Goal: Task Accomplishment & Management: Use online tool/utility

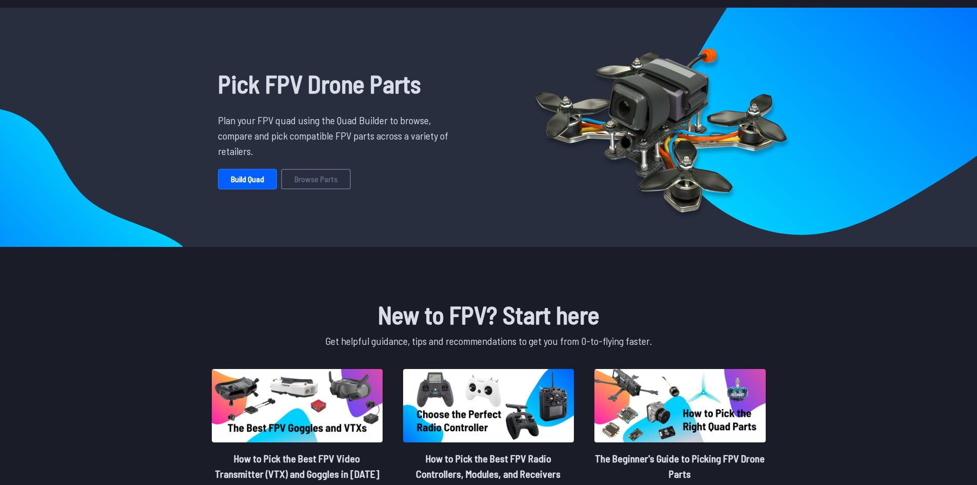
scroll to position [154, 0]
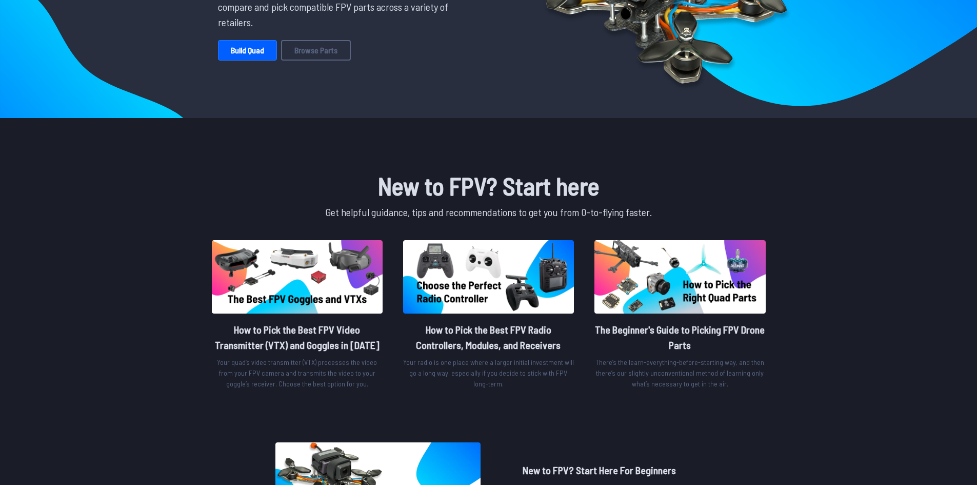
click at [454, 197] on h1 "New to FPV? Start here" at bounding box center [489, 185] width 558 height 37
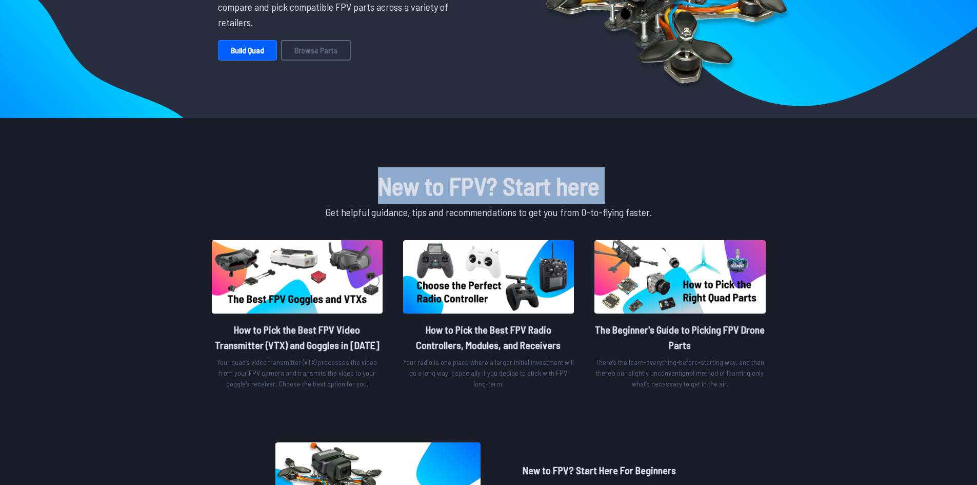
click at [454, 197] on h1 "New to FPV? Start here" at bounding box center [489, 185] width 558 height 37
click at [627, 188] on h1 "New to FPV? Start here" at bounding box center [489, 185] width 558 height 37
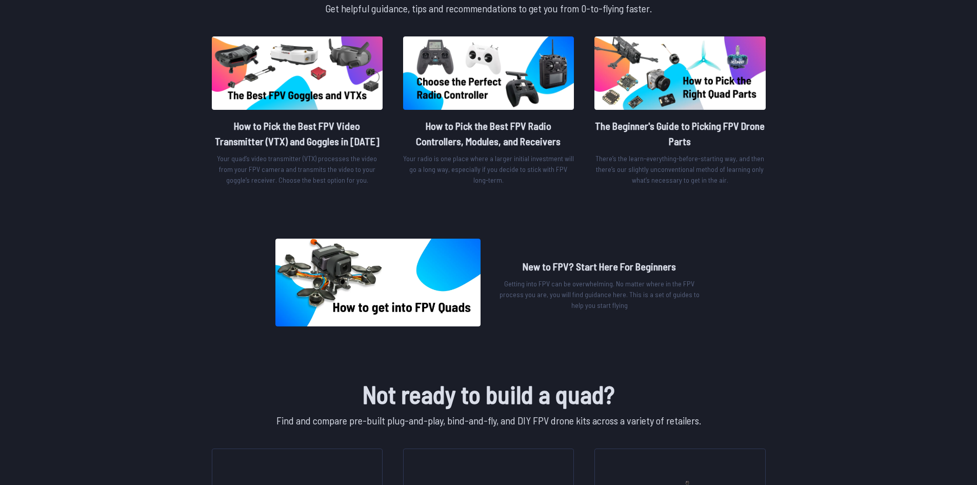
scroll to position [513, 0]
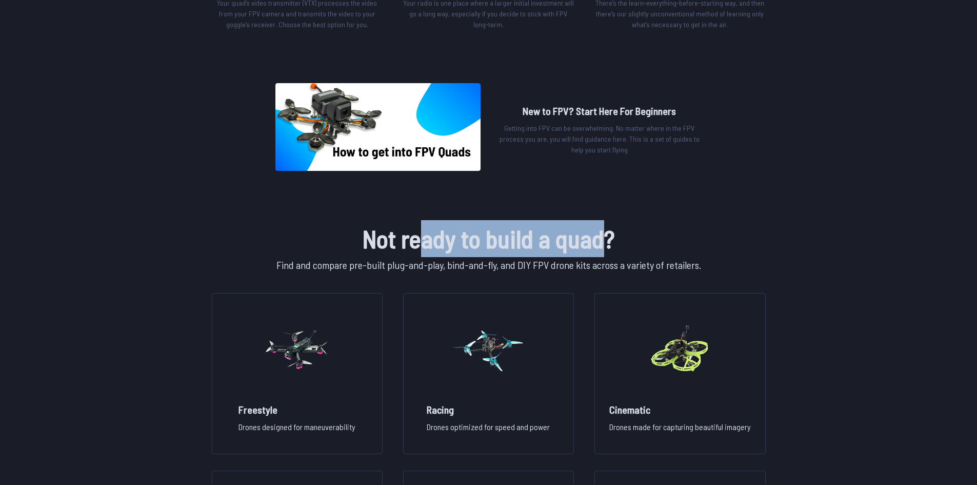
drag, startPoint x: 425, startPoint y: 237, endPoint x: 632, endPoint y: 240, distance: 207.7
click at [607, 241] on h1 "Not ready to build a quad?" at bounding box center [489, 238] width 558 height 37
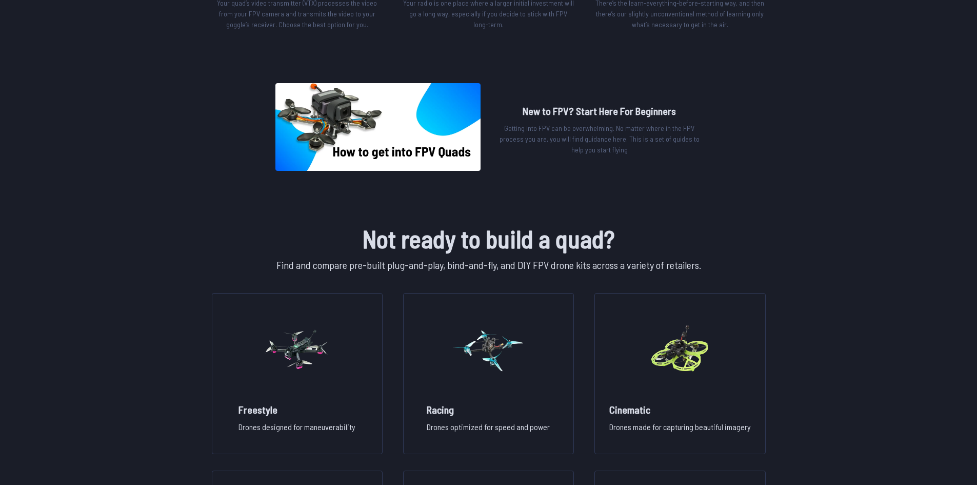
click at [742, 234] on h1 "Not ready to build a quad?" at bounding box center [489, 238] width 558 height 37
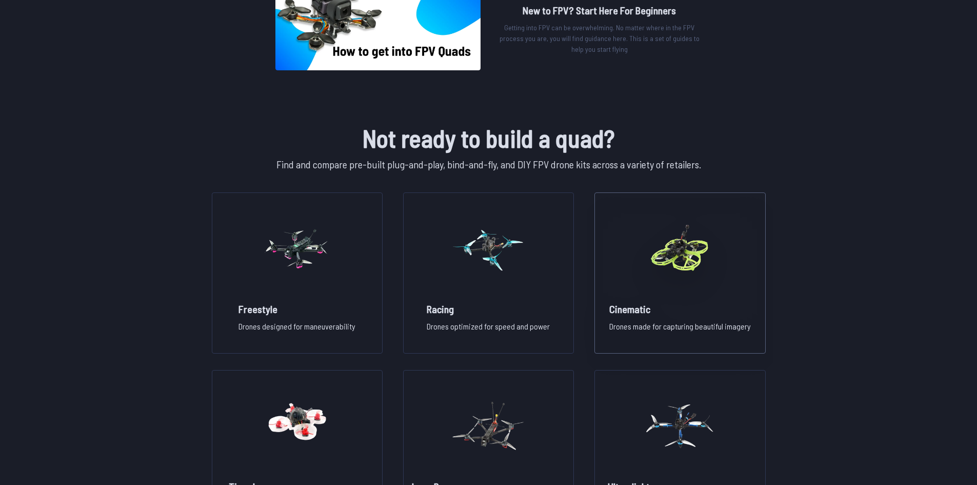
scroll to position [615, 0]
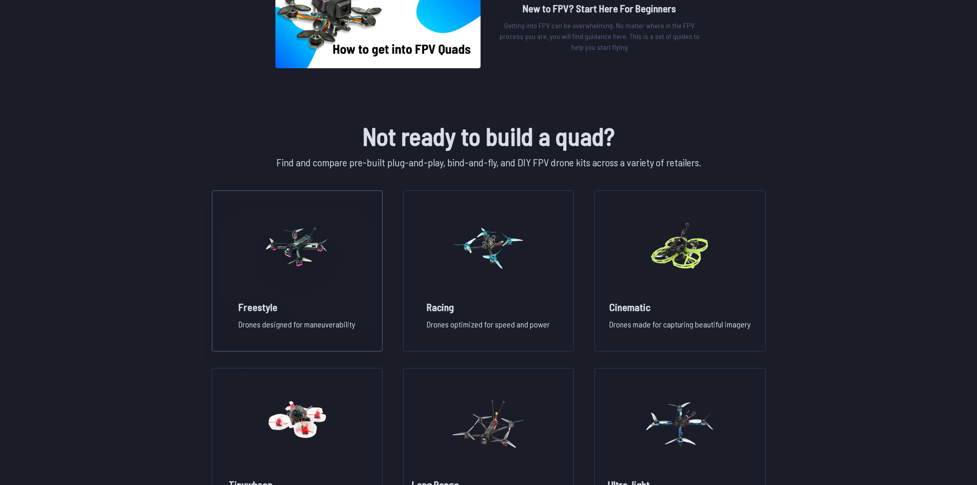
click at [312, 307] on h2 "Freestyle" at bounding box center [296, 306] width 117 height 14
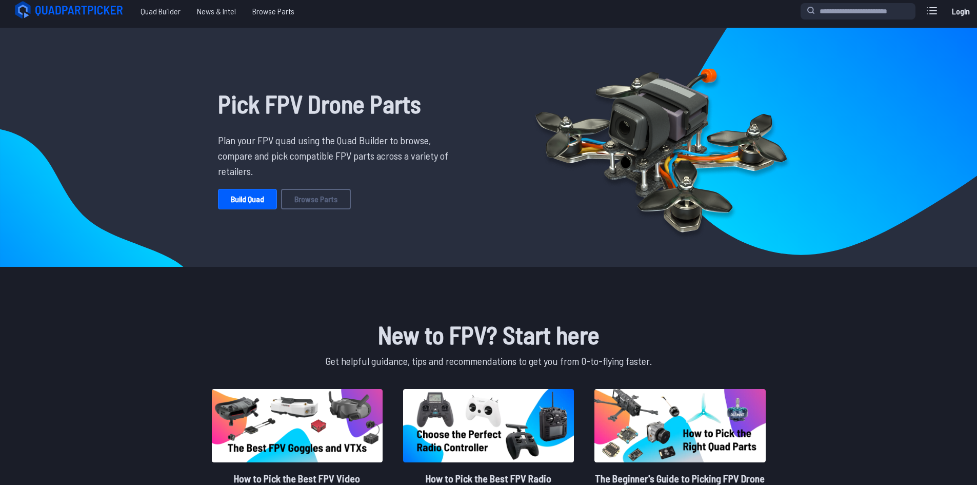
scroll to position [0, 0]
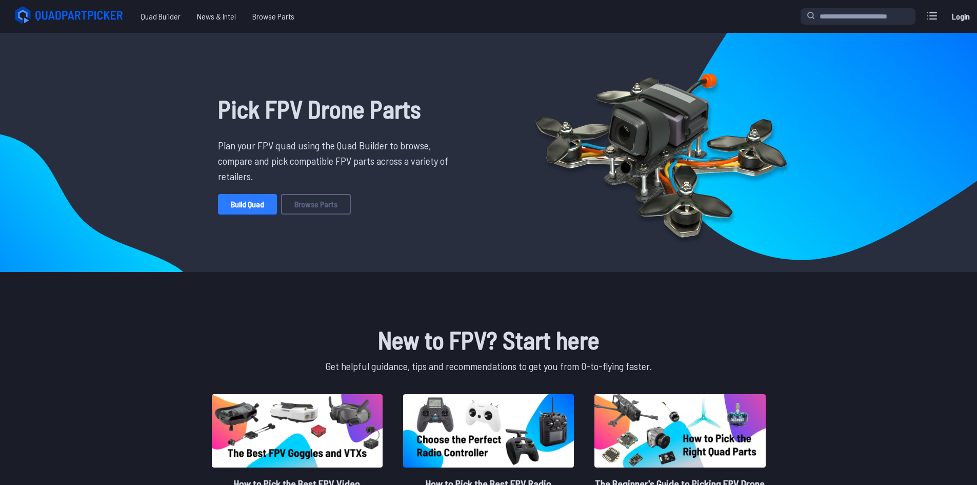
click at [256, 201] on link "Build Quad" at bounding box center [247, 204] width 59 height 21
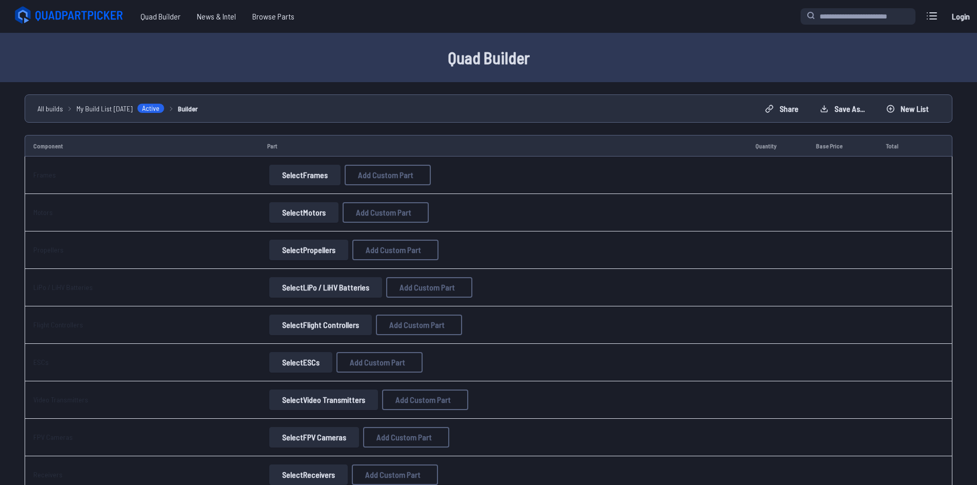
click at [298, 171] on button "Select Frames" at bounding box center [304, 175] width 71 height 21
click at [290, 176] on button "Select Frames" at bounding box center [304, 175] width 71 height 21
click at [411, 174] on button "Add Custom Part" at bounding box center [388, 175] width 86 height 21
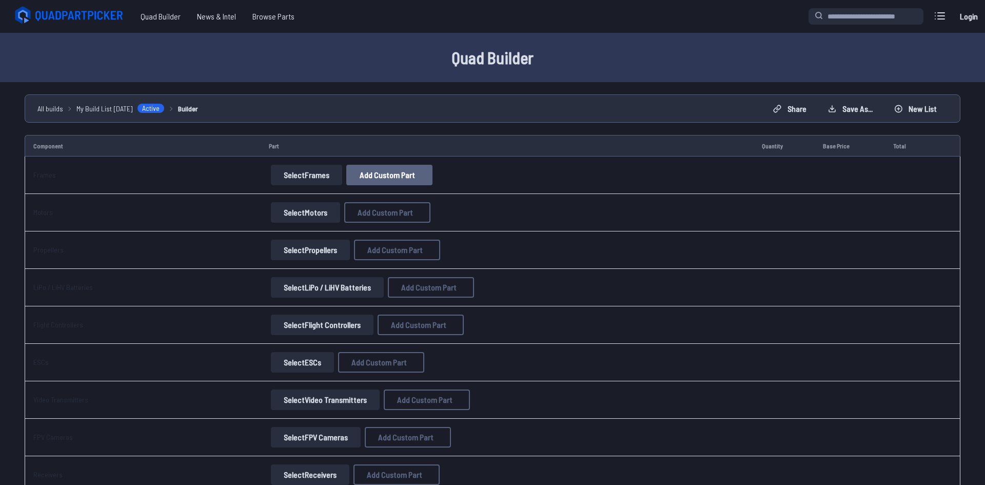
select select "**********"
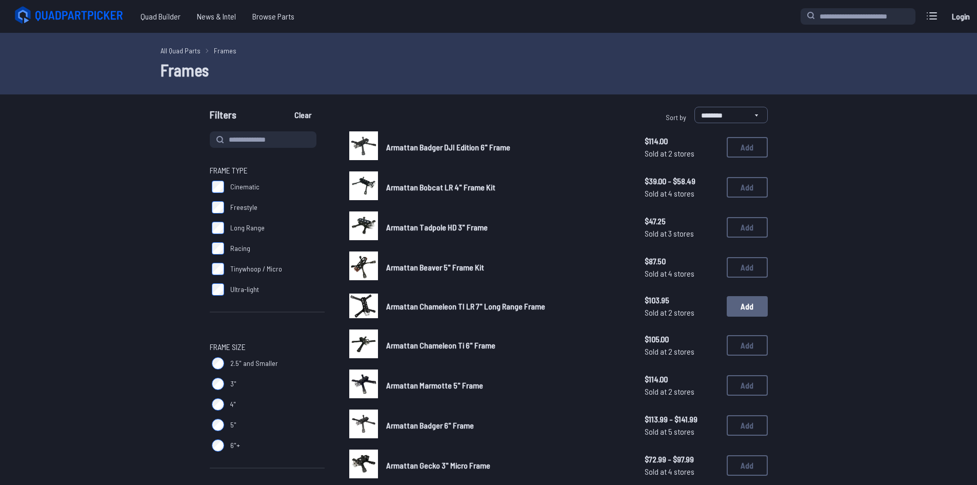
click at [745, 304] on button "Add" at bounding box center [747, 306] width 41 height 21
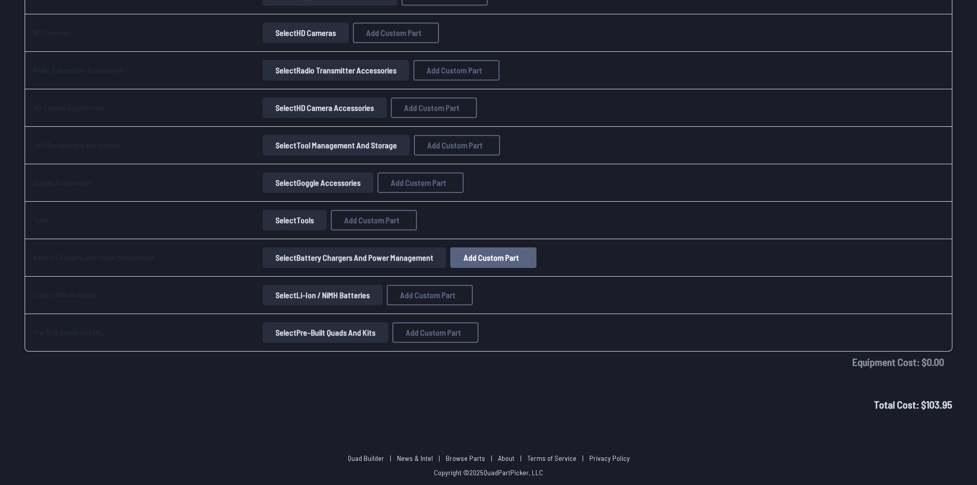
scroll to position [924, 0]
